Goal: Task Accomplishment & Management: Use online tool/utility

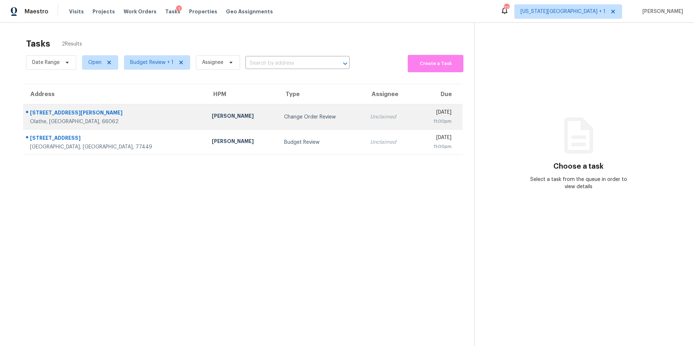
click at [212, 116] on div "[PERSON_NAME]" at bounding box center [242, 116] width 61 height 9
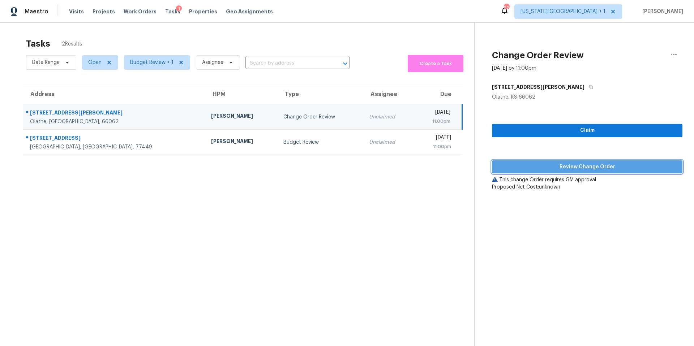
click at [509, 164] on span "Review Change Order" at bounding box center [587, 167] width 179 height 9
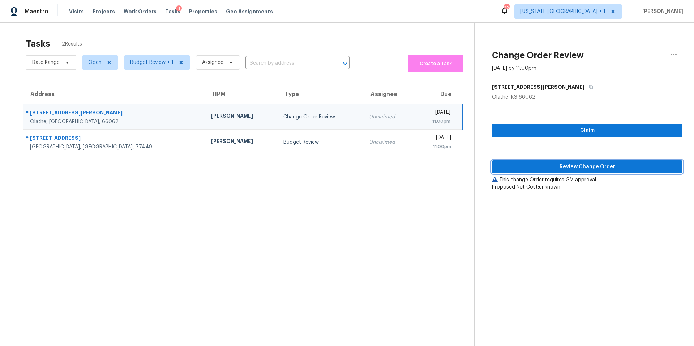
click at [510, 167] on span "Review Change Order" at bounding box center [587, 167] width 179 height 9
click at [519, 171] on span "Review Change Order" at bounding box center [587, 167] width 179 height 9
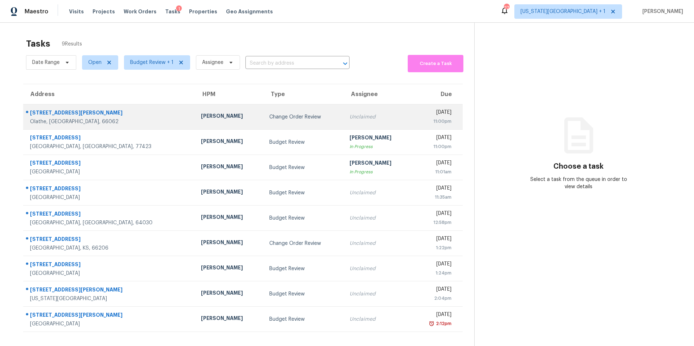
click at [211, 123] on td "[PERSON_NAME]" at bounding box center [229, 116] width 68 height 25
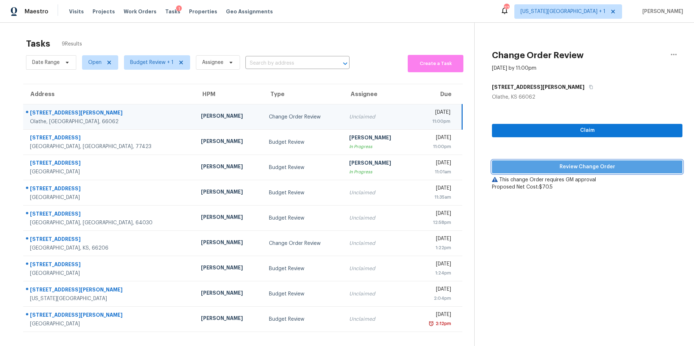
click at [515, 173] on button "Review Change Order" at bounding box center [587, 166] width 190 height 13
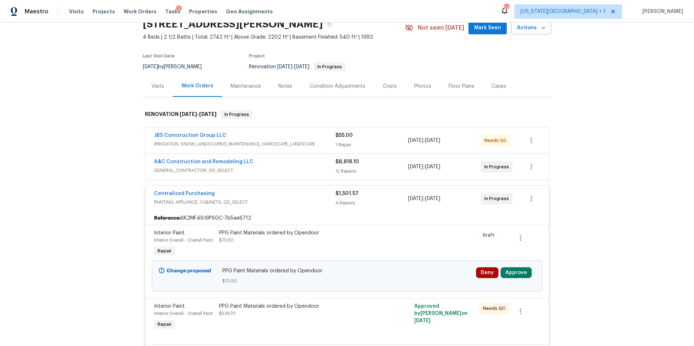
scroll to position [39, 0]
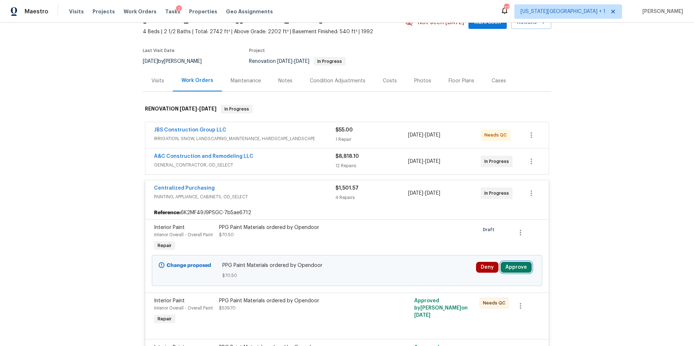
click at [510, 267] on button "Approve" at bounding box center [516, 267] width 31 height 11
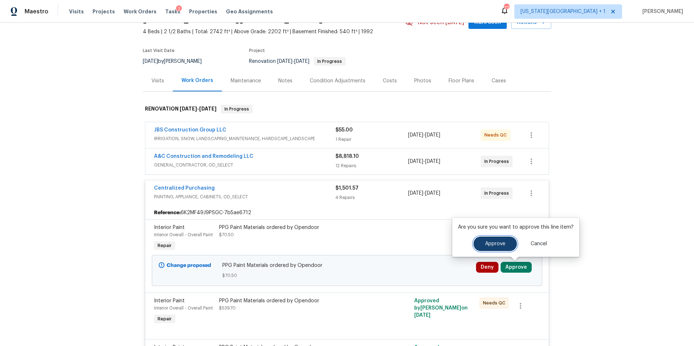
click at [494, 243] on span "Approve" at bounding box center [495, 243] width 20 height 5
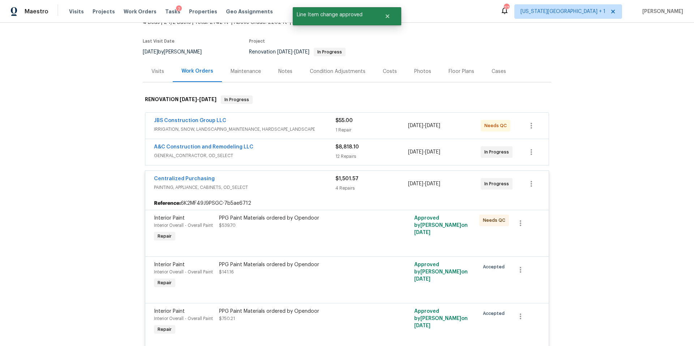
scroll to position [244, 0]
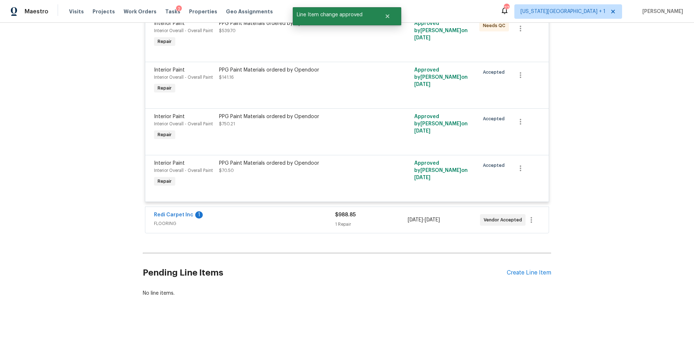
click at [287, 218] on div "Redi Carpet Inc 1" at bounding box center [244, 215] width 181 height 9
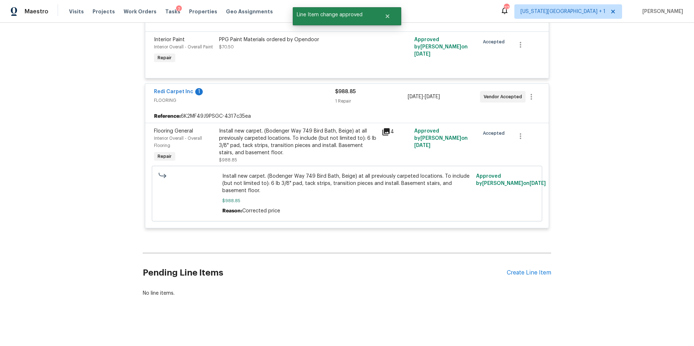
scroll to position [0, 0]
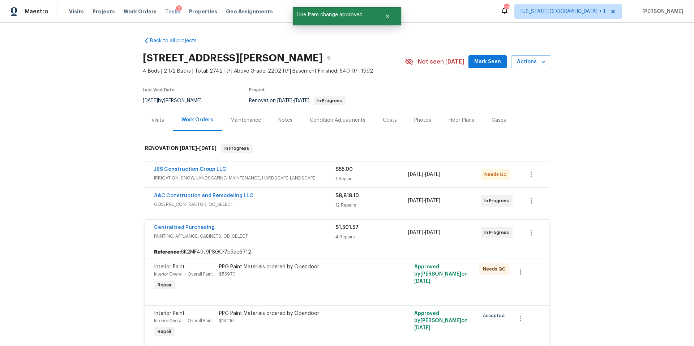
click at [167, 11] on span "Tasks" at bounding box center [172, 11] width 15 height 5
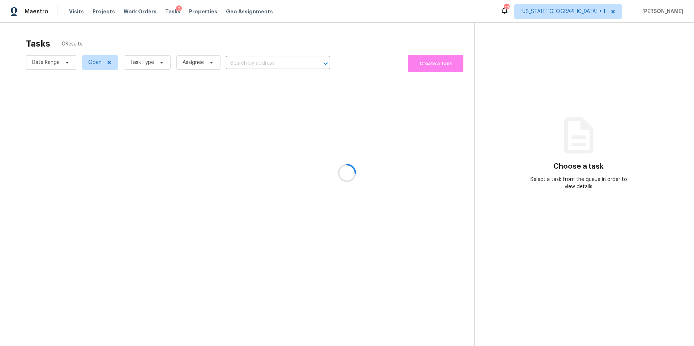
click at [157, 67] on div at bounding box center [347, 173] width 694 height 346
click at [155, 65] on div at bounding box center [347, 173] width 694 height 346
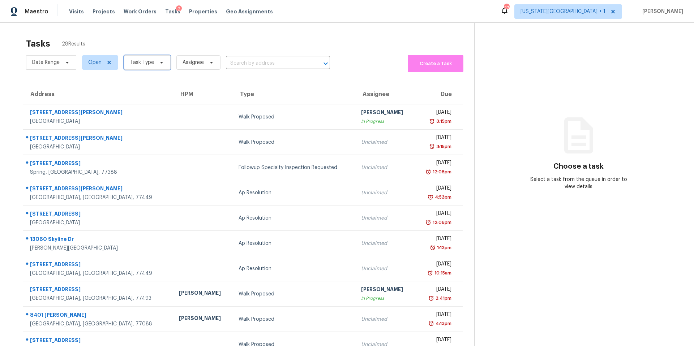
click at [155, 65] on span "Task Type" at bounding box center [147, 62] width 47 height 14
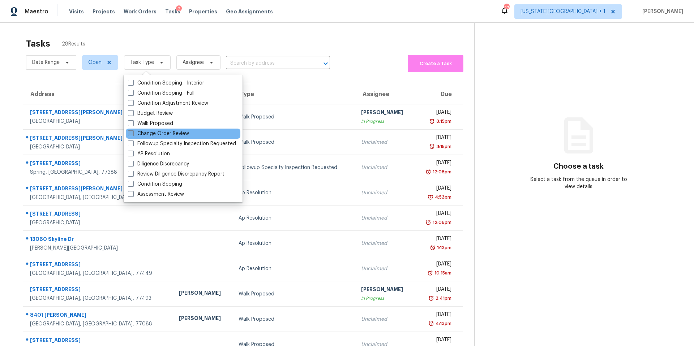
click at [150, 132] on label "Change Order Review" at bounding box center [158, 133] width 61 height 7
click at [133, 132] on input "Change Order Review" at bounding box center [130, 132] width 5 height 5
checkbox input "true"
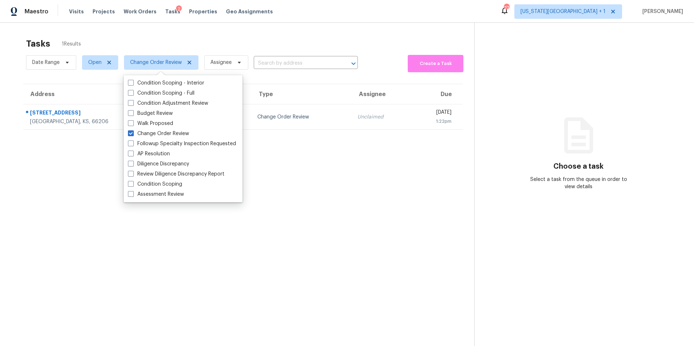
click at [63, 223] on section "Tasks 1 Results Date Range Open Change Order Review Assignee ​ Create a Task Ad…" at bounding box center [243, 201] width 463 height 335
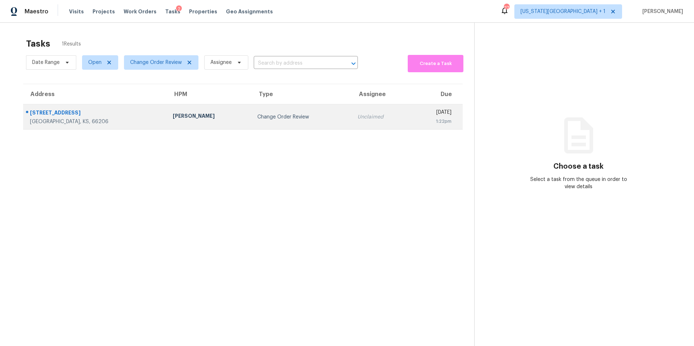
click at [88, 113] on div "[STREET_ADDRESS]" at bounding box center [95, 113] width 131 height 9
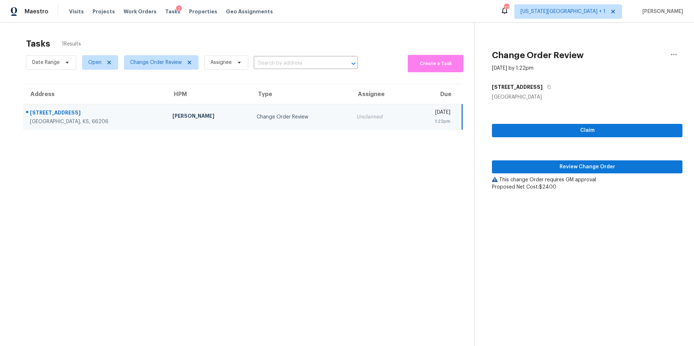
click at [172, 119] on div "[PERSON_NAME]" at bounding box center [208, 116] width 73 height 9
click at [500, 163] on span "Review Change Order" at bounding box center [587, 167] width 179 height 9
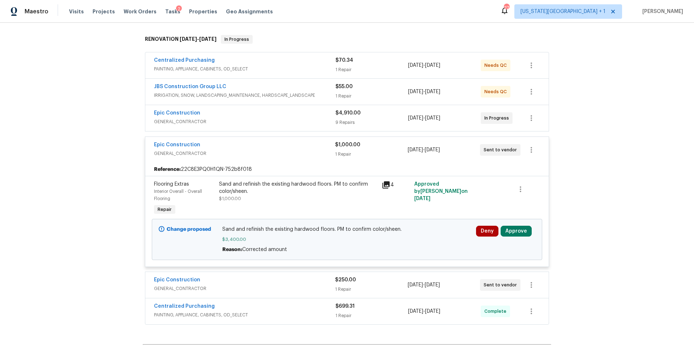
scroll to position [117, 0]
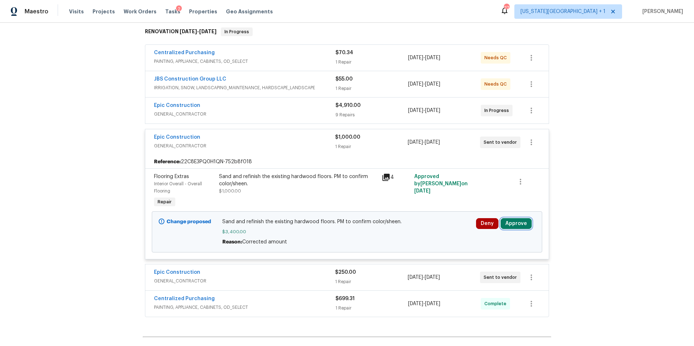
click at [514, 221] on button "Approve" at bounding box center [516, 223] width 31 height 11
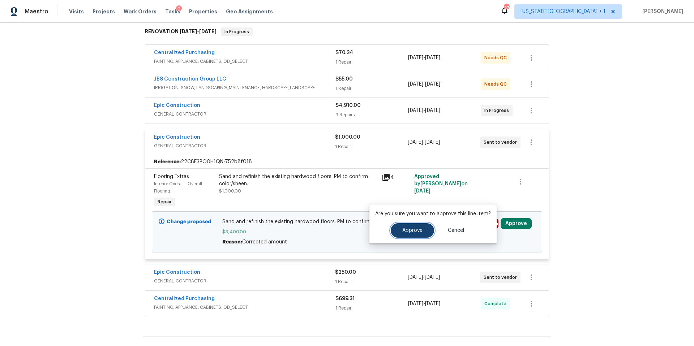
click at [402, 231] on span "Approve" at bounding box center [412, 230] width 20 height 5
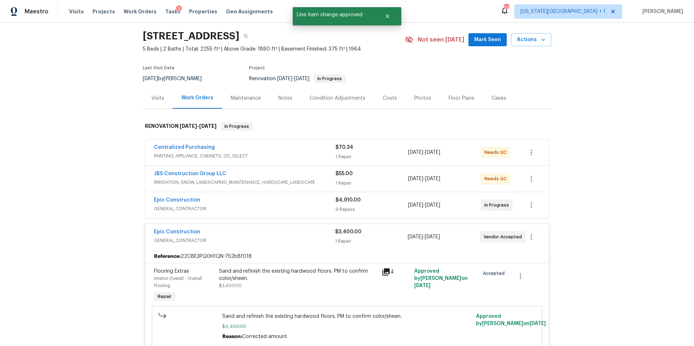
scroll to position [0, 0]
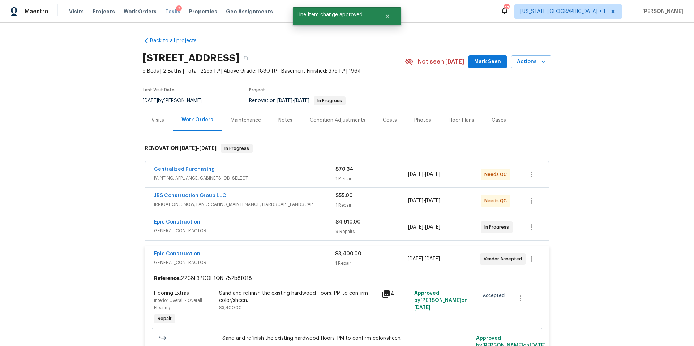
click at [165, 12] on span "Tasks" at bounding box center [172, 11] width 15 height 5
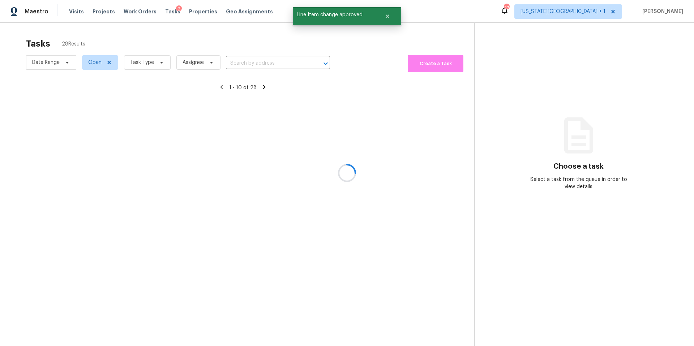
click at [154, 64] on div at bounding box center [347, 173] width 694 height 346
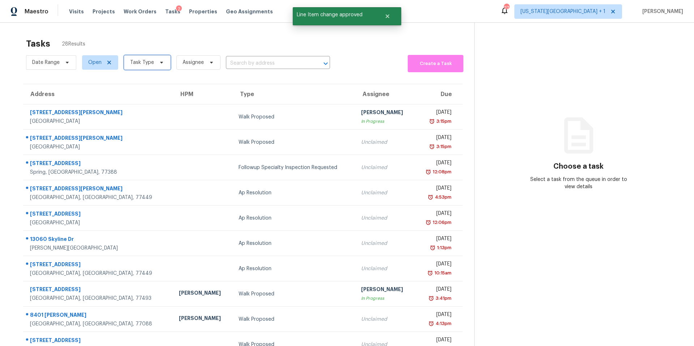
click at [154, 64] on span "Task Type" at bounding box center [147, 62] width 47 height 14
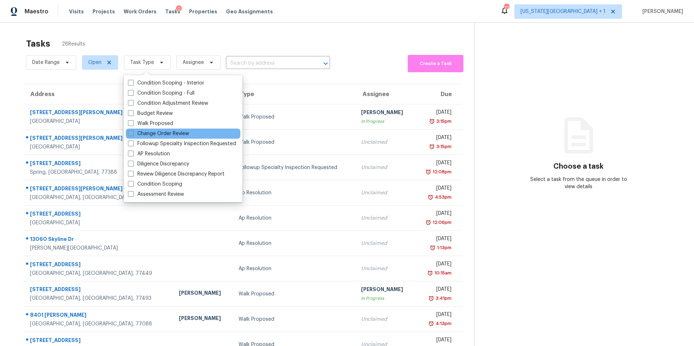
click at [141, 129] on div "Change Order Review" at bounding box center [183, 134] width 115 height 10
click at [140, 133] on label "Change Order Review" at bounding box center [158, 133] width 61 height 7
click at [133, 133] on input "Change Order Review" at bounding box center [130, 132] width 5 height 5
checkbox input "true"
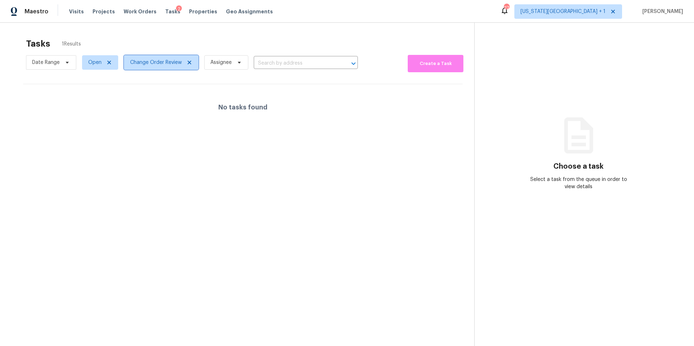
click at [148, 60] on span "Change Order Review" at bounding box center [156, 62] width 52 height 7
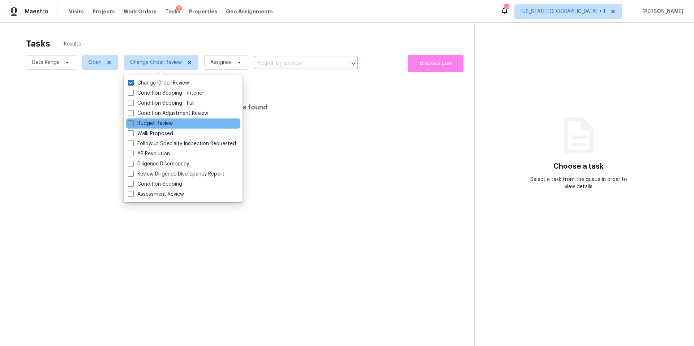
click at [143, 122] on label "Budget Review" at bounding box center [150, 123] width 45 height 7
click at [133, 122] on input "Budget Review" at bounding box center [130, 122] width 5 height 5
checkbox input "true"
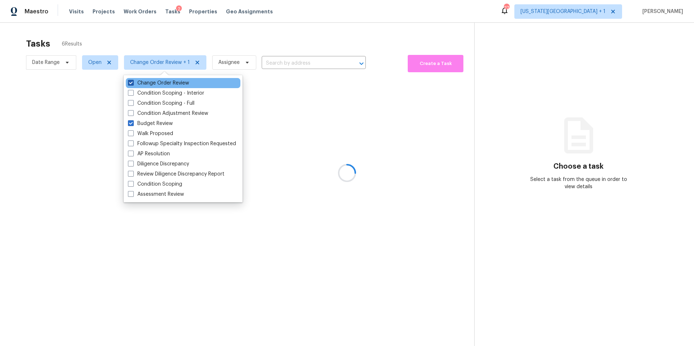
click at [143, 83] on label "Change Order Review" at bounding box center [158, 83] width 61 height 7
click at [133, 83] on input "Change Order Review" at bounding box center [130, 82] width 5 height 5
checkbox input "false"
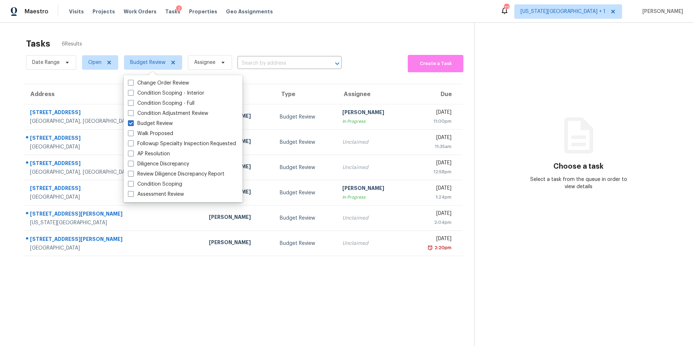
click at [236, 42] on div "Tasks 6 Results" at bounding box center [250, 43] width 448 height 19
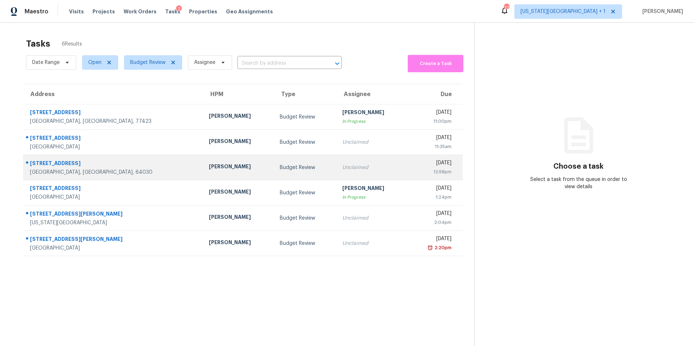
click at [203, 173] on td "[PERSON_NAME]" at bounding box center [238, 167] width 71 height 25
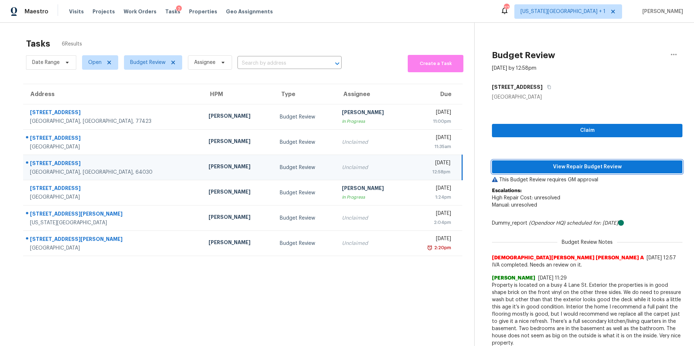
click at [532, 167] on span "View Repair Budget Review" at bounding box center [587, 167] width 179 height 9
